Goal: Task Accomplishment & Management: Manage account settings

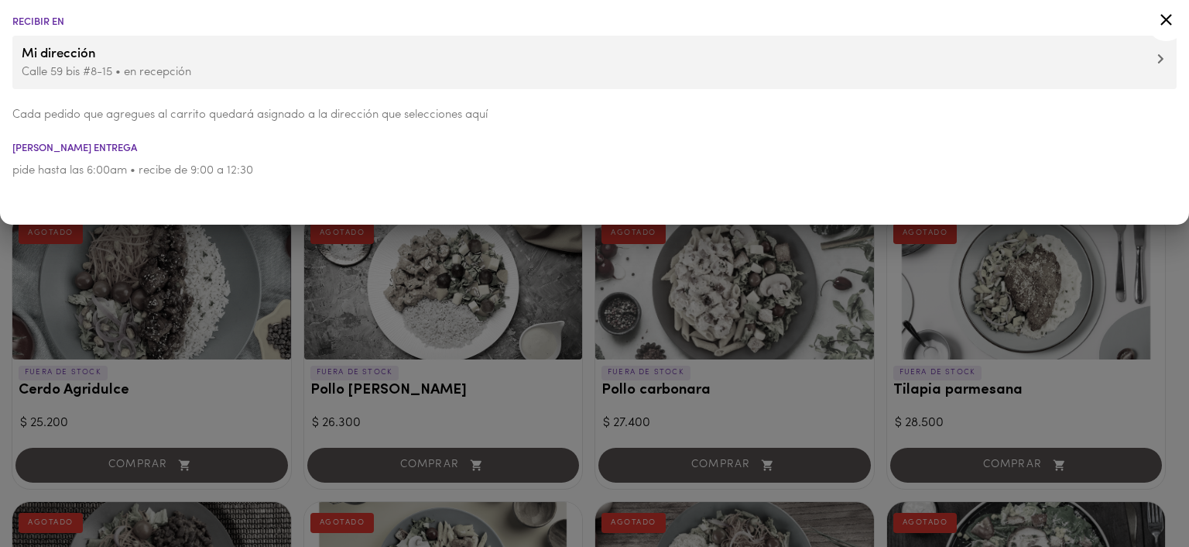
click at [1178, 20] on div at bounding box center [1166, 22] width 38 height 37
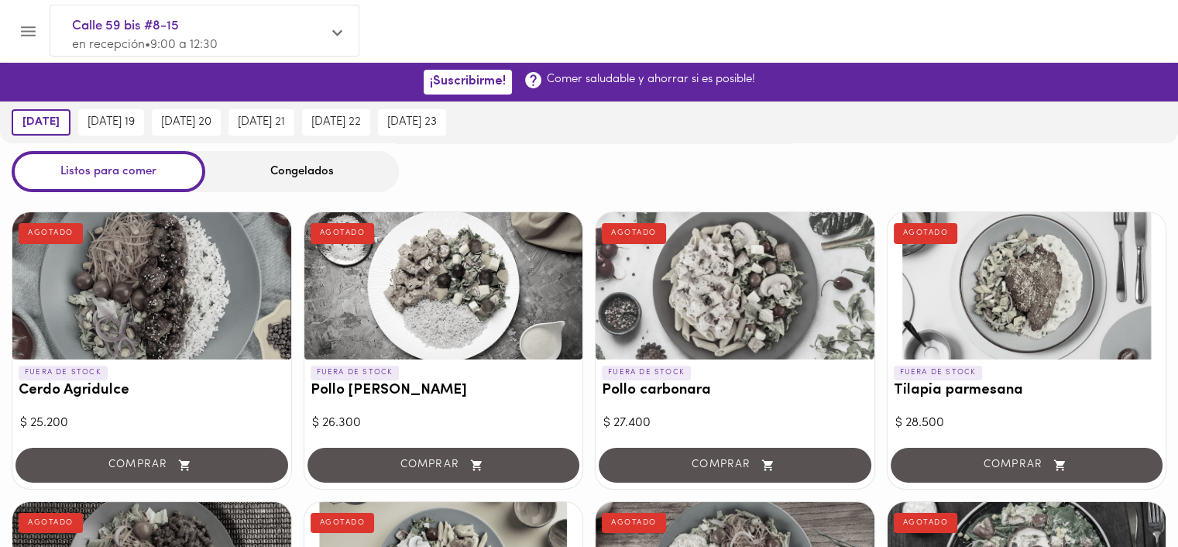
click at [44, 30] on button "Menu" at bounding box center [28, 31] width 38 height 38
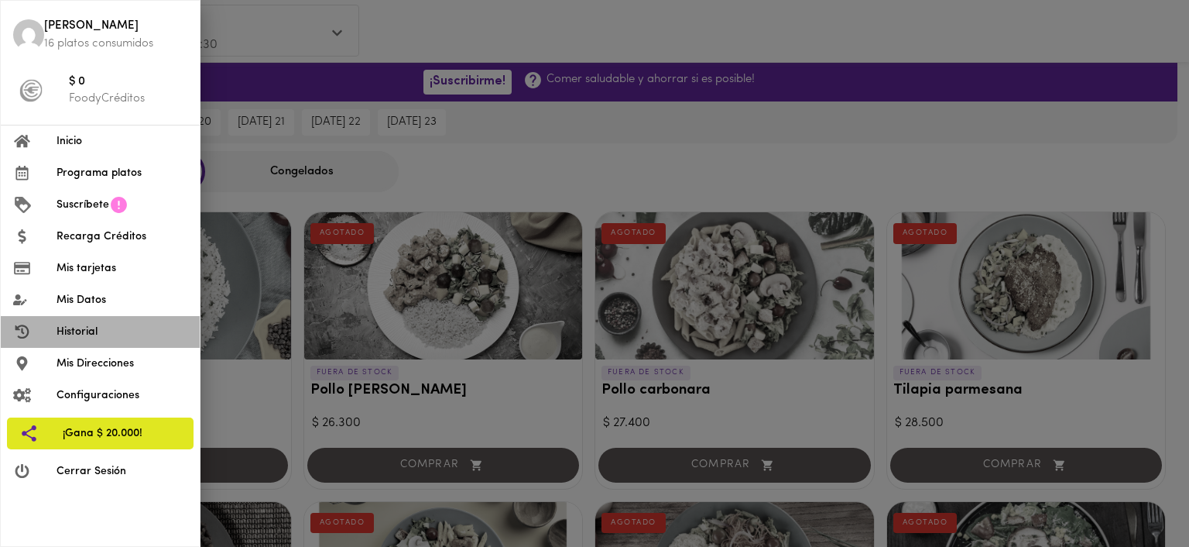
click at [86, 324] on span "Historial" at bounding box center [122, 332] width 131 height 16
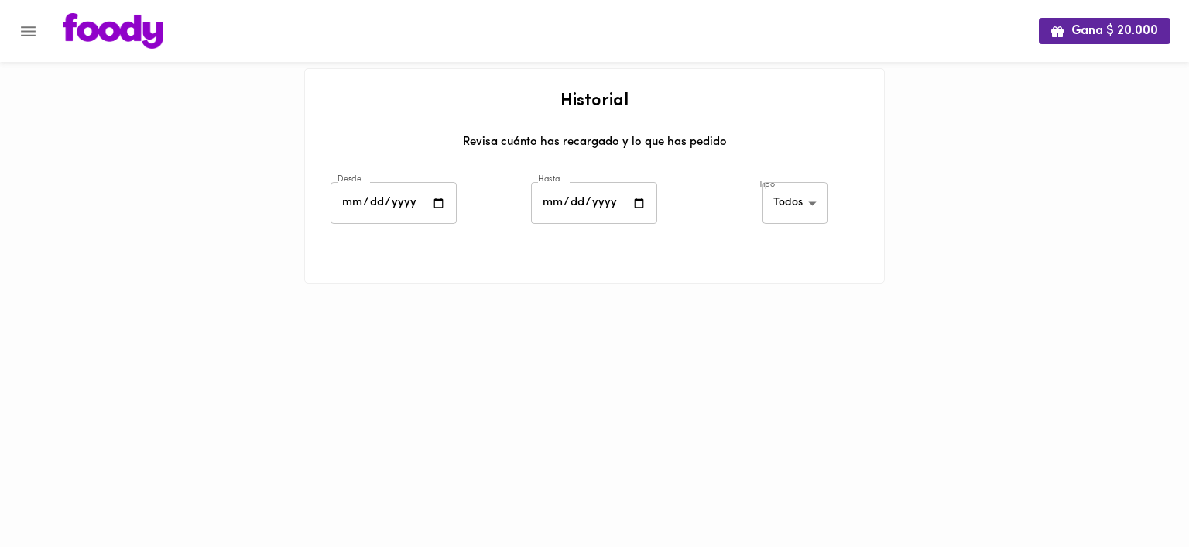
click at [787, 199] on body "Gana $ 20.000 Historial Revisa cuánto has recargado y lo que has pedido Desde D…" at bounding box center [594, 161] width 1189 height 322
click at [399, 206] on div at bounding box center [594, 273] width 1189 height 547
click at [341, 204] on input "date" at bounding box center [394, 203] width 126 height 43
click at [445, 198] on input "date" at bounding box center [394, 203] width 126 height 43
type input "[DATE]"
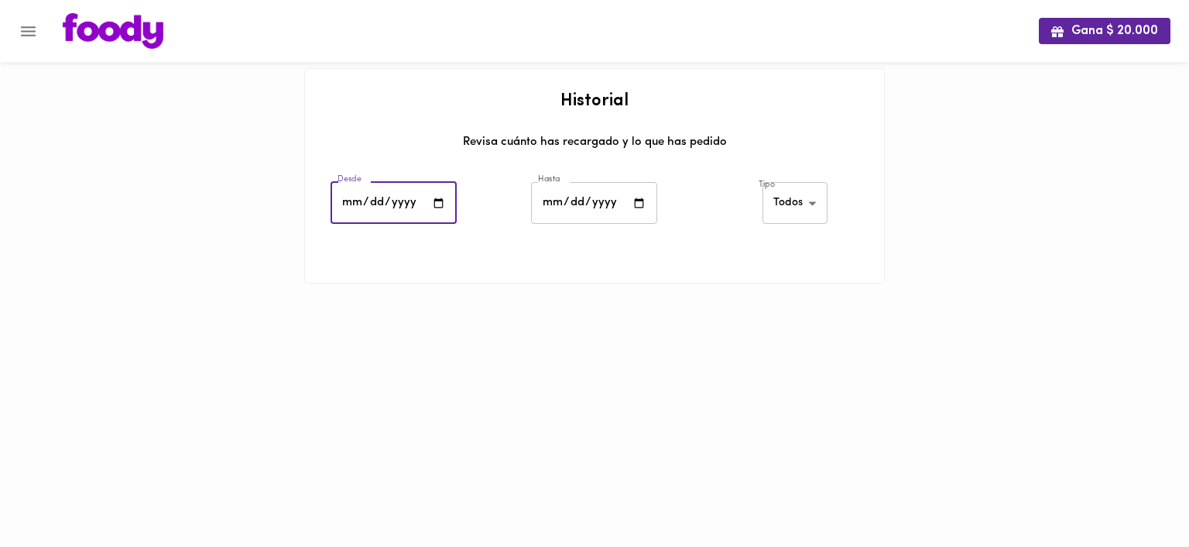
click at [552, 197] on input "date" at bounding box center [594, 203] width 126 height 43
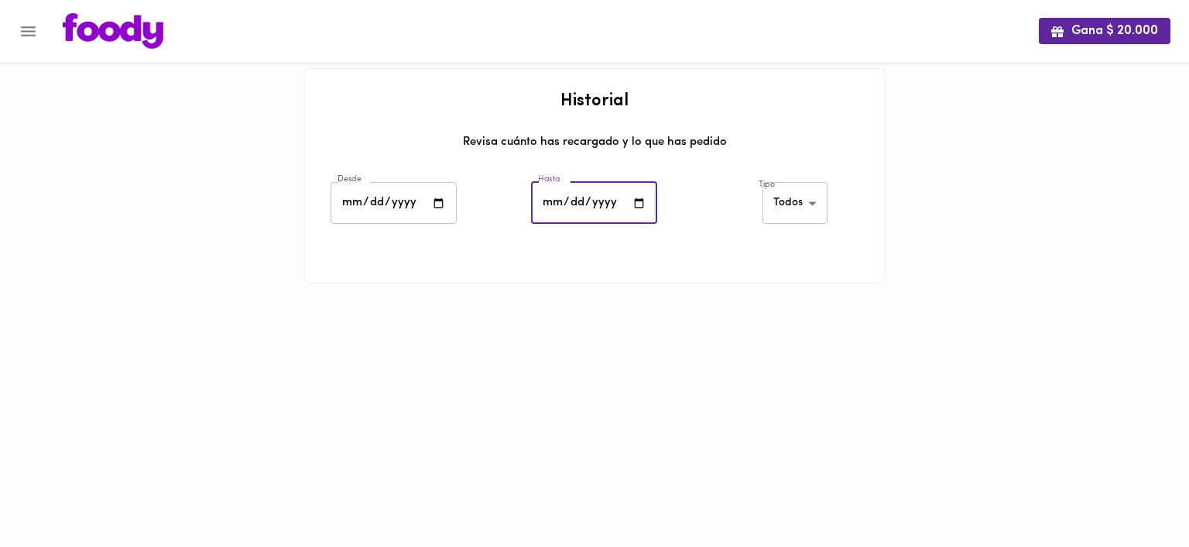
click at [631, 204] on input "date" at bounding box center [594, 203] width 126 height 43
click at [636, 201] on input "date" at bounding box center [594, 203] width 126 height 43
type input "[DATE]"
click at [790, 213] on body "Gana $ 20.000 Historial Revisa cuánto has recargado y lo que has pedido Desde […" at bounding box center [594, 161] width 1189 height 322
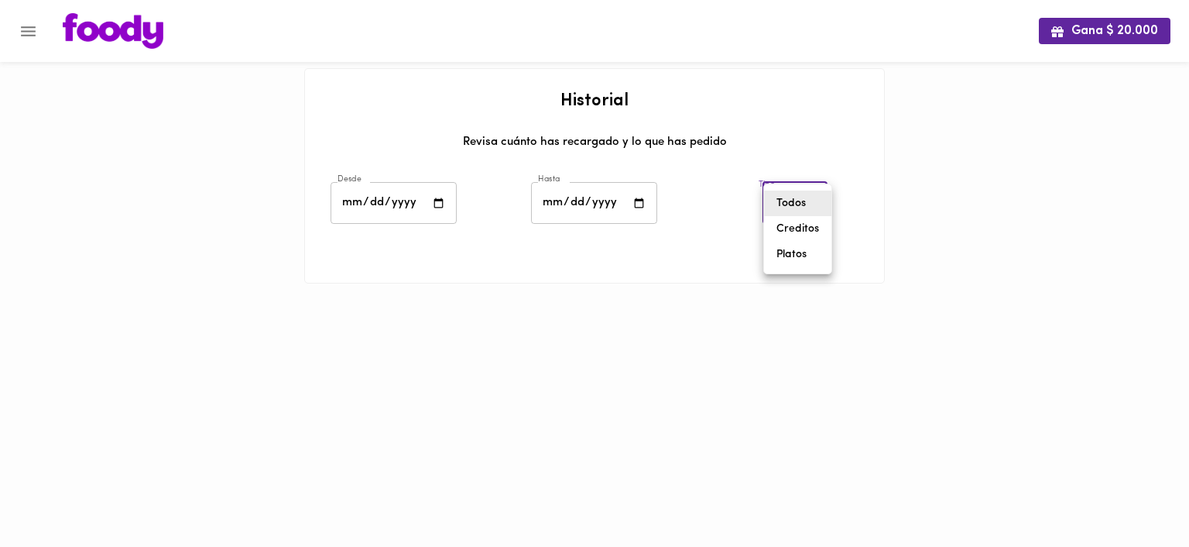
click at [802, 244] on li "Platos" at bounding box center [797, 255] width 67 height 26
type input "[PERSON_NAME]-dishes"
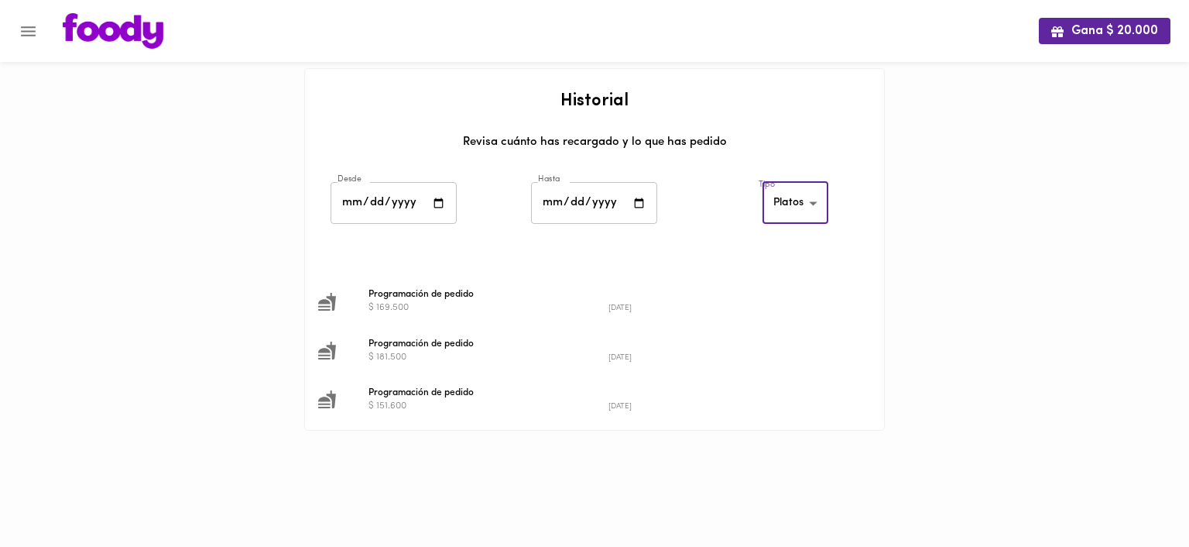
click at [598, 304] on div "$ 169.500" at bounding box center [489, 307] width 240 height 13
click at [424, 300] on span "Programación de pedido" at bounding box center [609, 294] width 480 height 14
click at [423, 300] on span "Programación de pedido" at bounding box center [609, 294] width 480 height 14
click at [158, 33] on img at bounding box center [113, 31] width 101 height 36
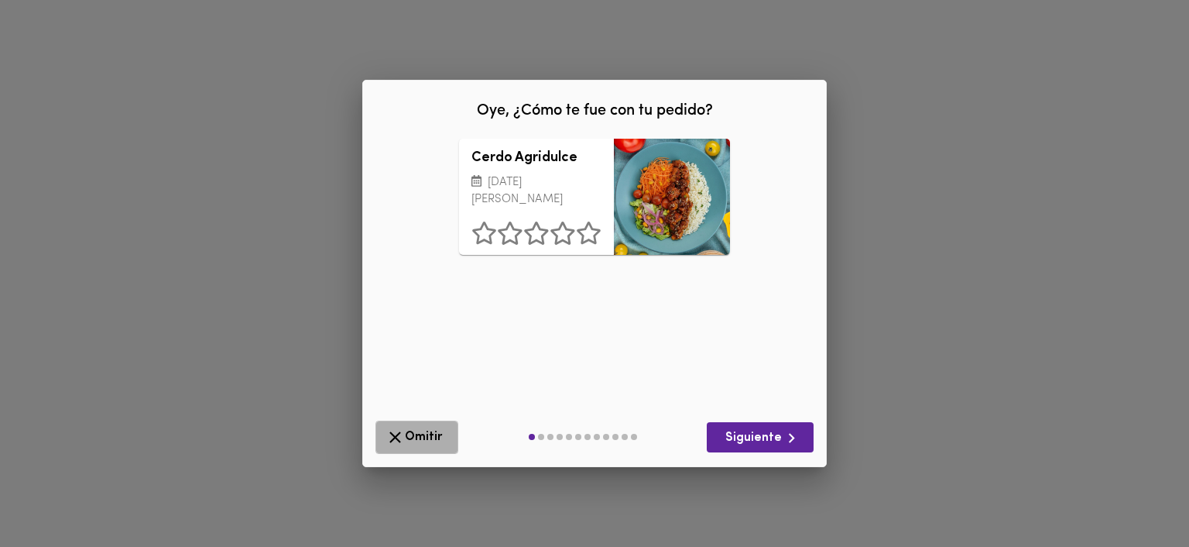
click at [411, 442] on span "Omitir" at bounding box center [417, 436] width 63 height 19
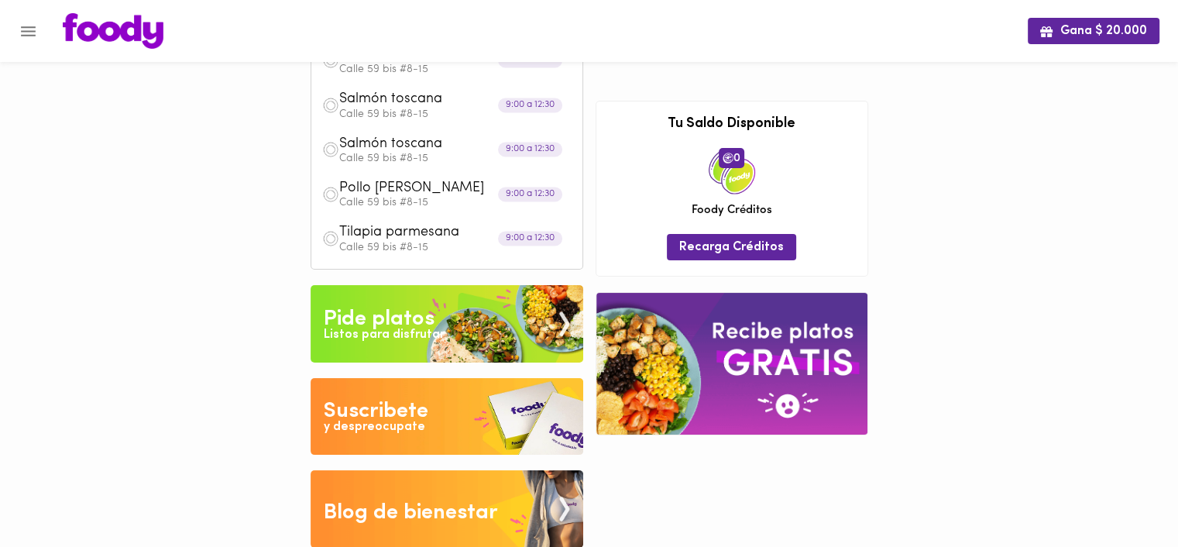
scroll to position [101, 0]
